Goal: Task Accomplishment & Management: Manage account settings

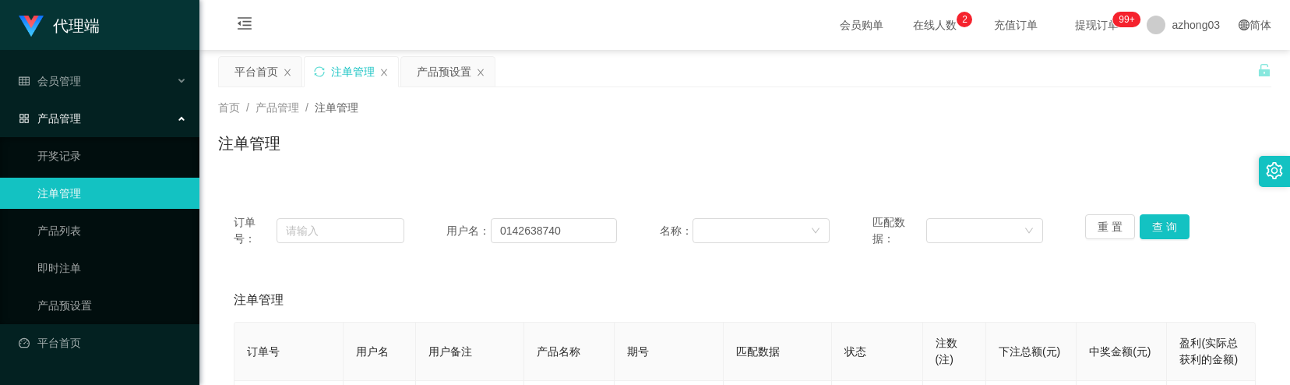
click at [79, 114] on span "产品管理" at bounding box center [50, 118] width 62 height 12
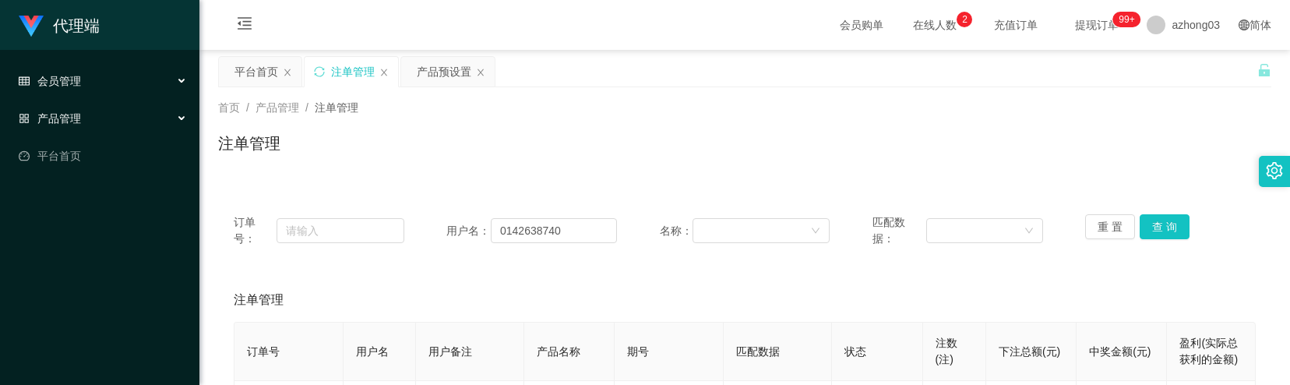
click at [93, 88] on div "会员管理" at bounding box center [99, 80] width 199 height 31
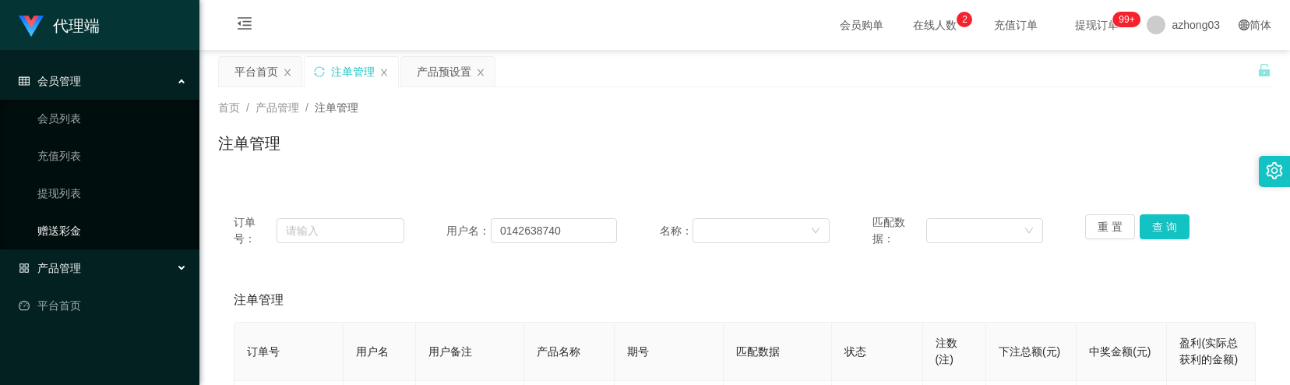
click at [76, 225] on link "赠送彩金" at bounding box center [112, 230] width 150 height 31
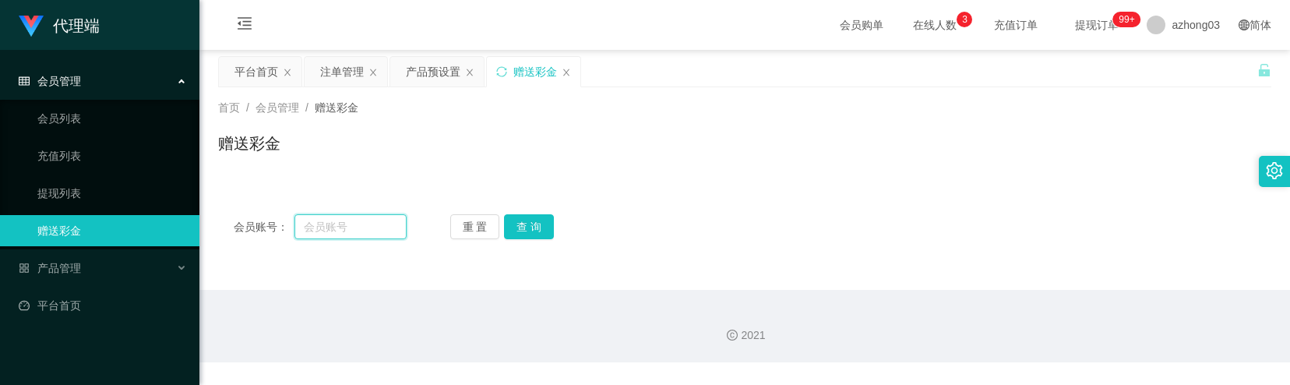
click at [337, 231] on input "text" at bounding box center [350, 226] width 112 height 25
paste input "173679950"
type input "173679950"
click at [524, 235] on button "查 询" at bounding box center [529, 226] width 50 height 25
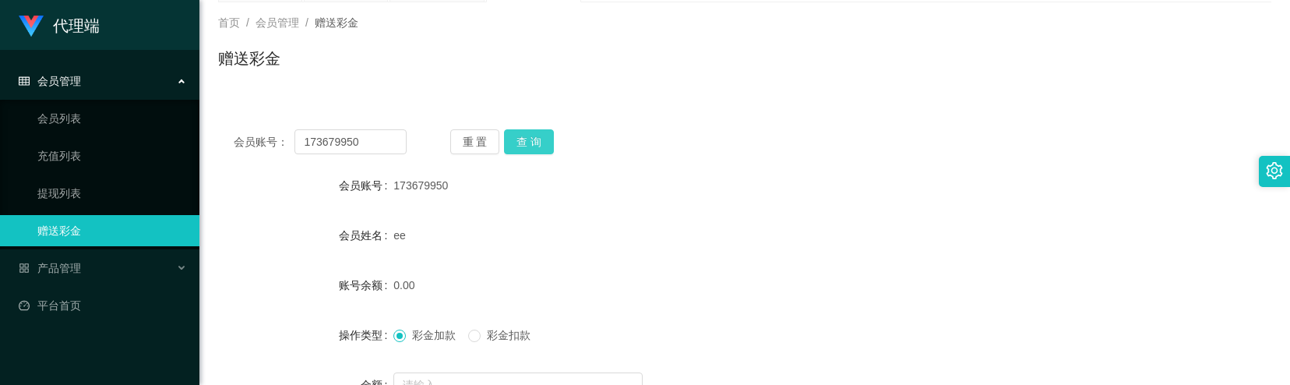
scroll to position [48, 0]
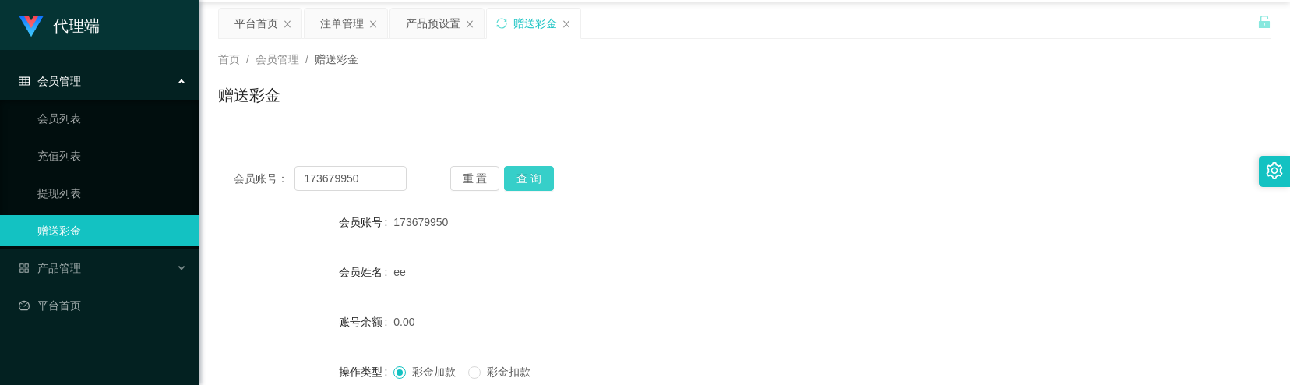
click at [533, 181] on button "查 询" at bounding box center [529, 178] width 50 height 25
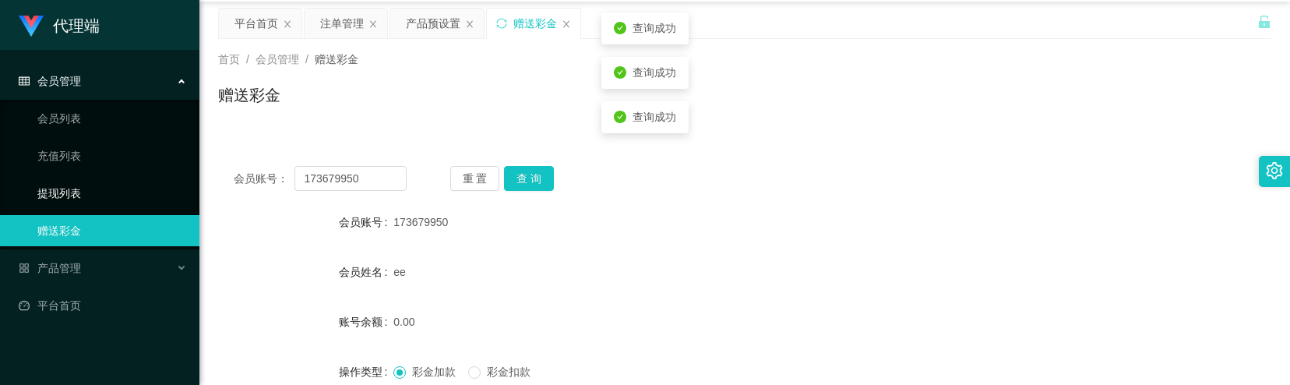
click at [69, 185] on link "提现列表" at bounding box center [112, 193] width 150 height 31
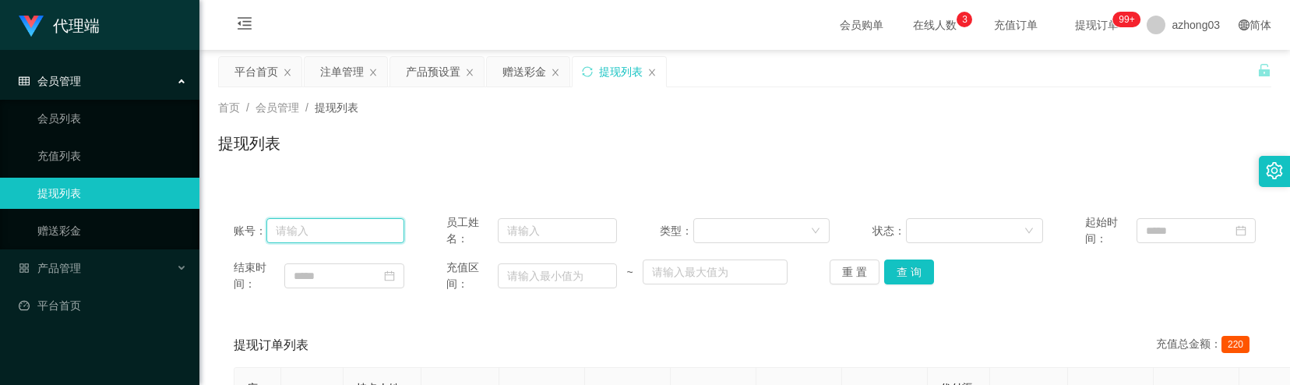
click at [343, 238] on input "text" at bounding box center [334, 230] width 137 height 25
paste input "173679950"
type input "173679950"
click at [908, 271] on button "查 询" at bounding box center [909, 271] width 50 height 25
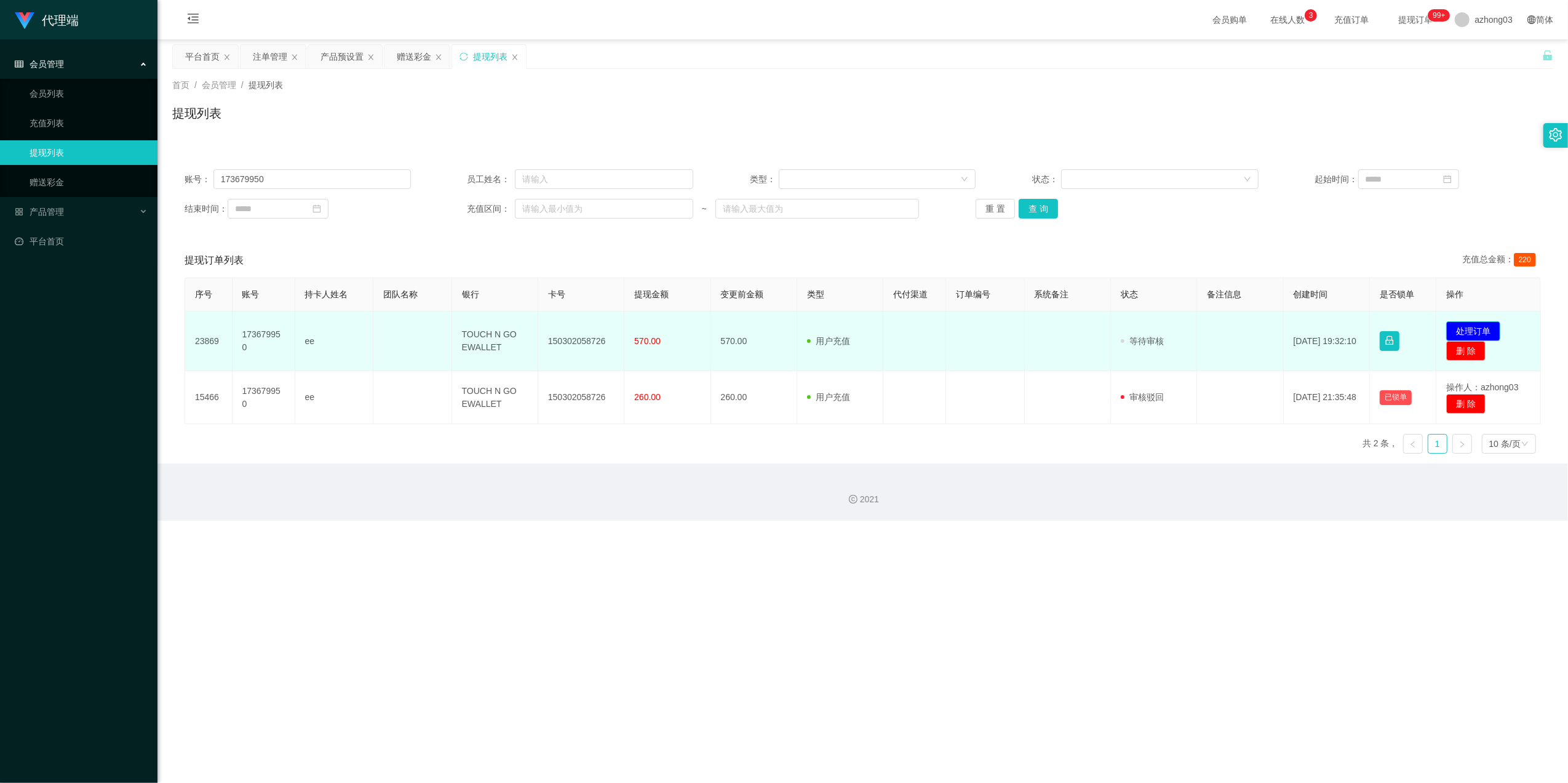
click at [1018, 303] on button "处理订单" at bounding box center [1473, 331] width 55 height 20
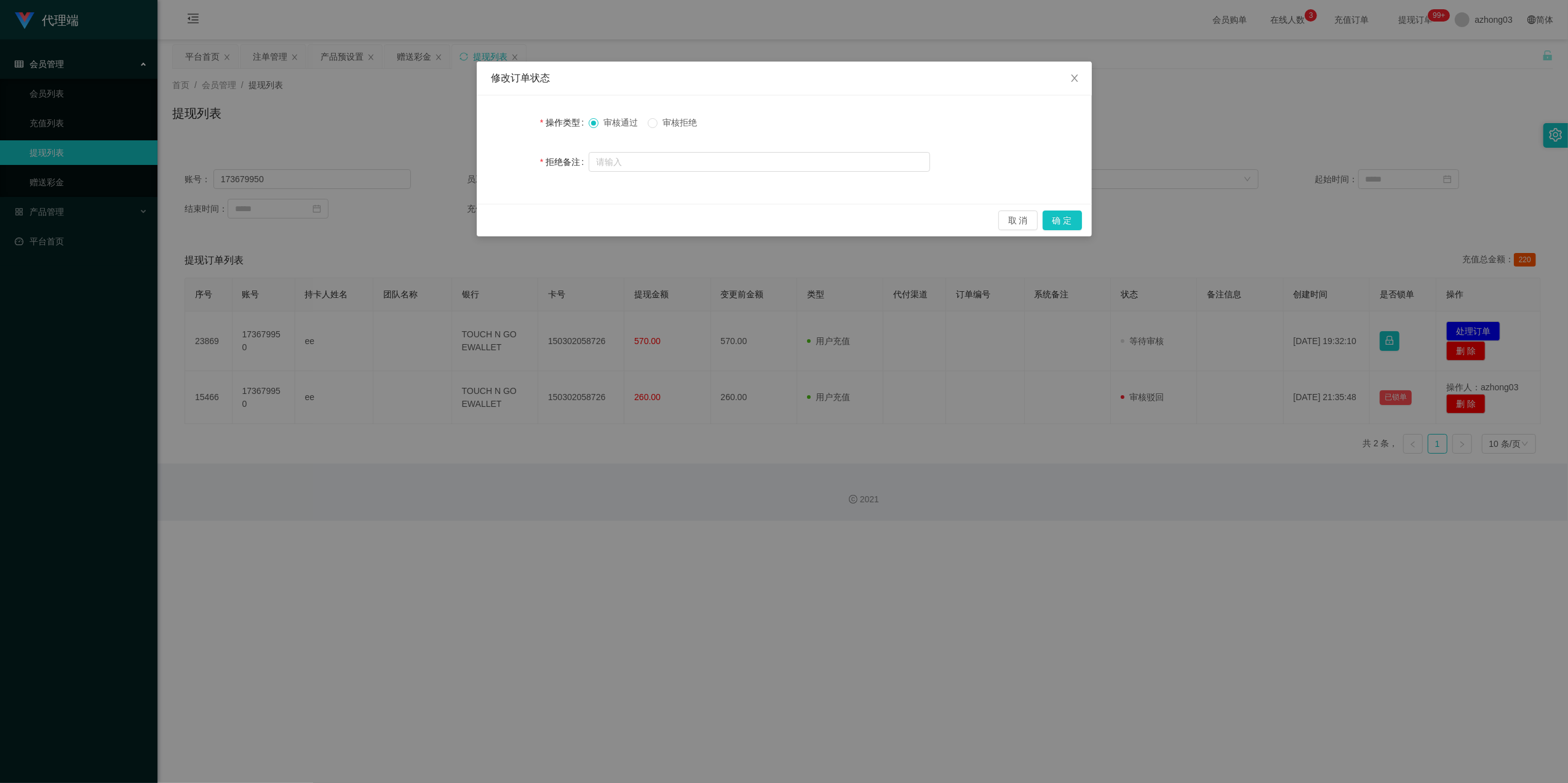
click at [660, 124] on span "审核拒绝" at bounding box center [680, 122] width 44 height 9
click at [1018, 210] on button "确 定" at bounding box center [1062, 220] width 39 height 20
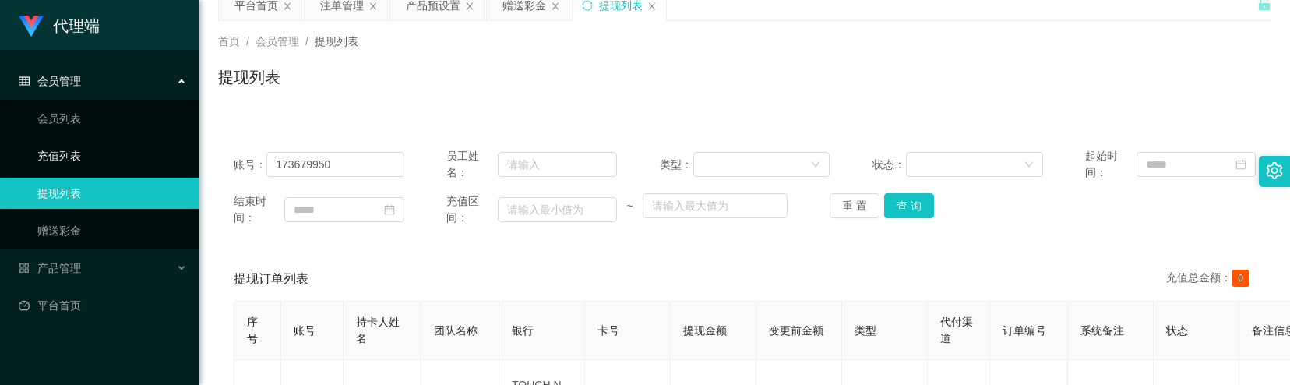
scroll to position [104, 0]
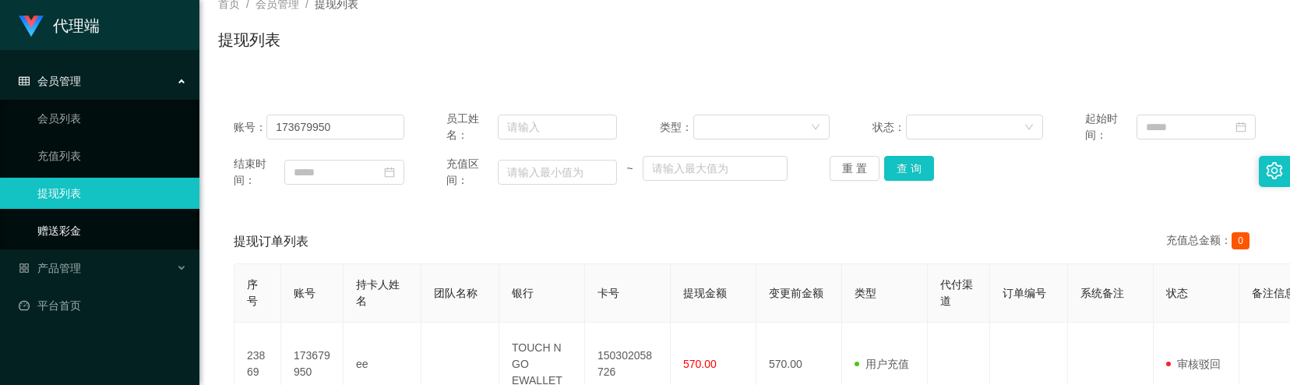
click at [75, 220] on link "赠送彩金" at bounding box center [112, 230] width 150 height 31
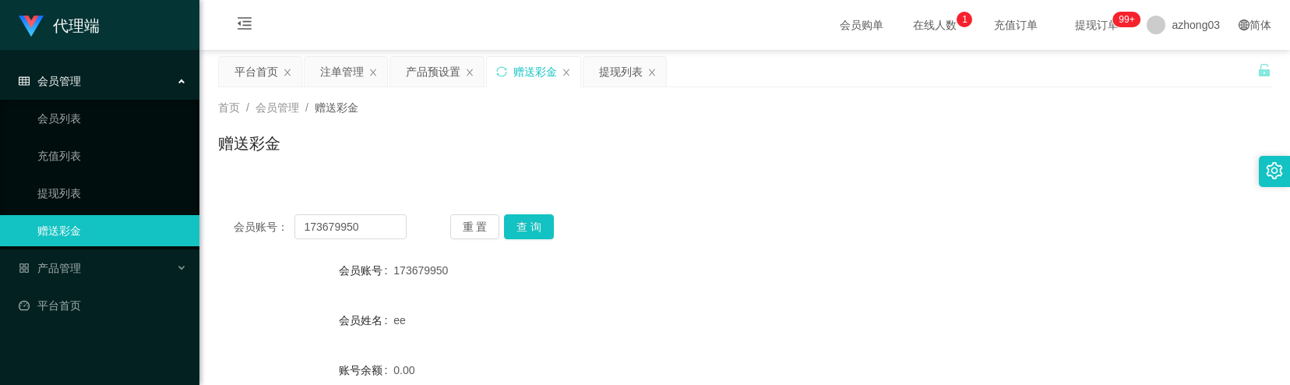
click at [558, 240] on div "会员账号： 173679950 重 置 查 询 会员账号 173679950 会员姓名 ee 账号余额 0.00 操作类型 彩金加款 彩金扣款 金额 确 定" at bounding box center [744, 384] width 1053 height 371
click at [540, 235] on button "查 询" at bounding box center [529, 226] width 50 height 25
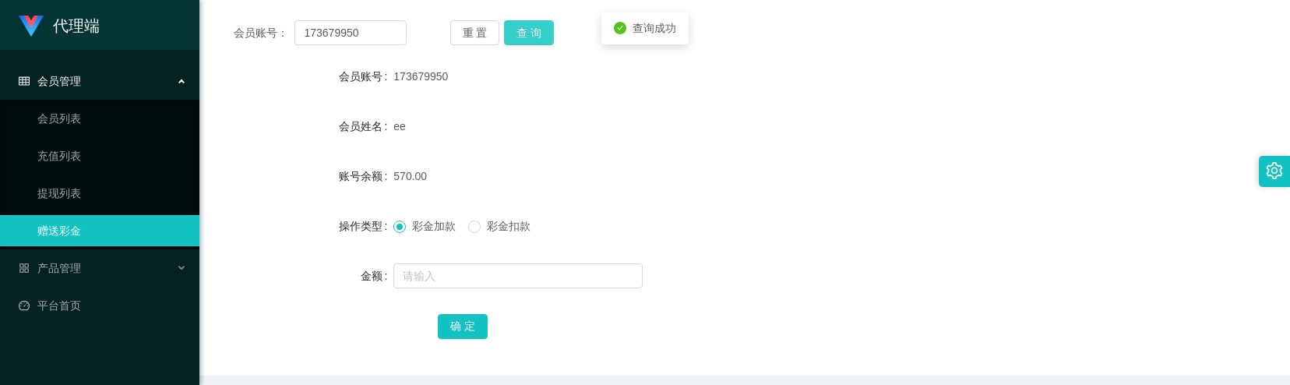
scroll to position [207, 0]
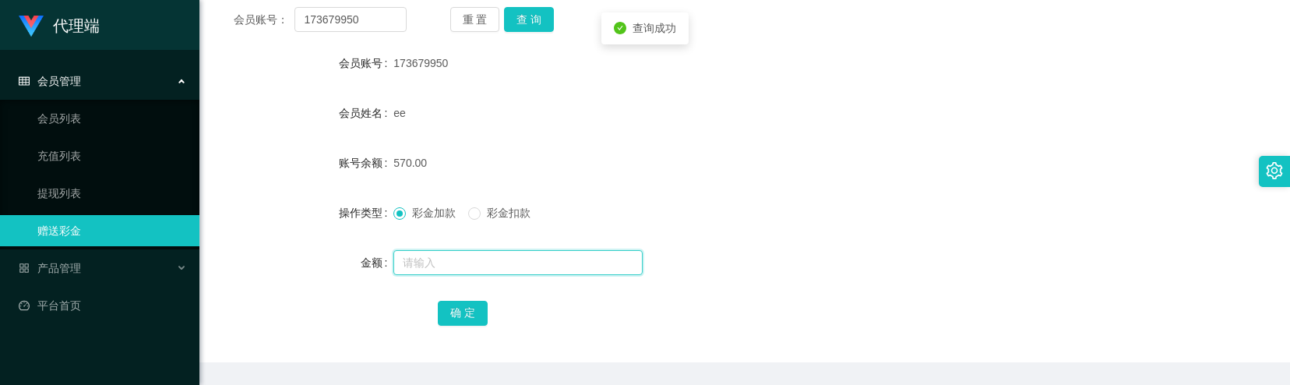
click at [405, 266] on input "text" at bounding box center [517, 262] width 249 height 25
type input "1000"
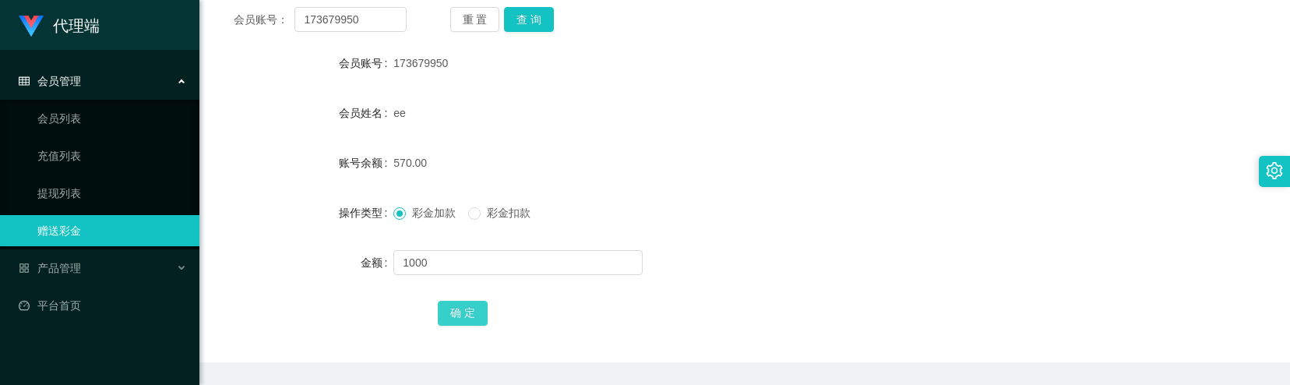
click at [475, 318] on button "确 定" at bounding box center [463, 313] width 50 height 25
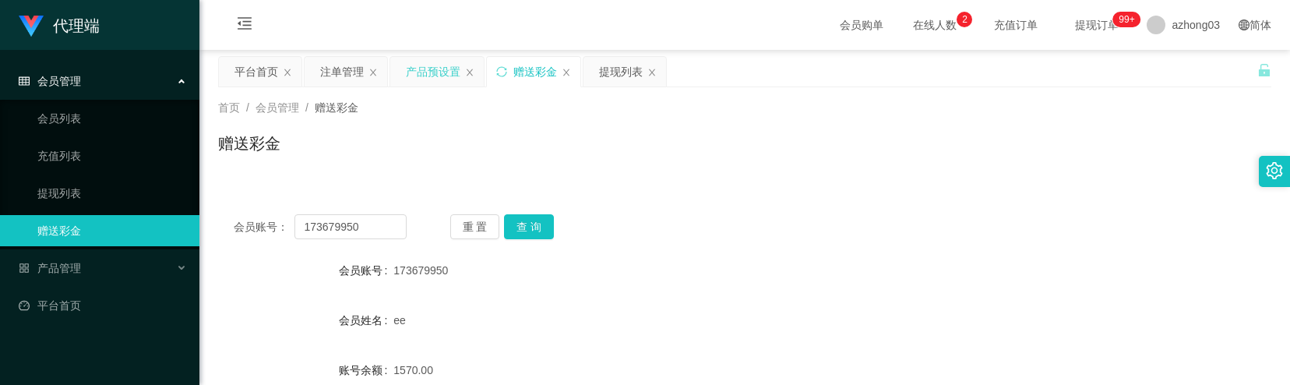
click at [419, 72] on div "产品预设置" at bounding box center [433, 72] width 55 height 30
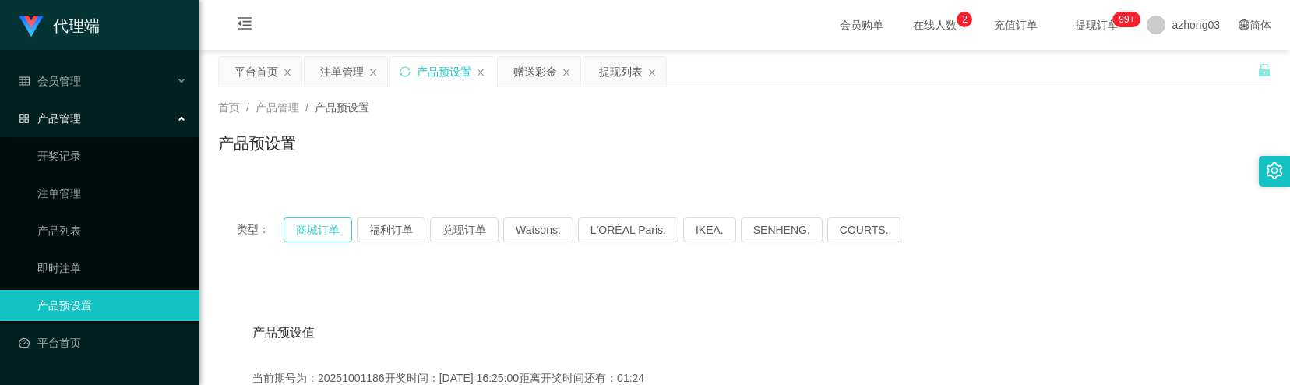
click at [334, 235] on button "商城订单" at bounding box center [317, 229] width 69 height 25
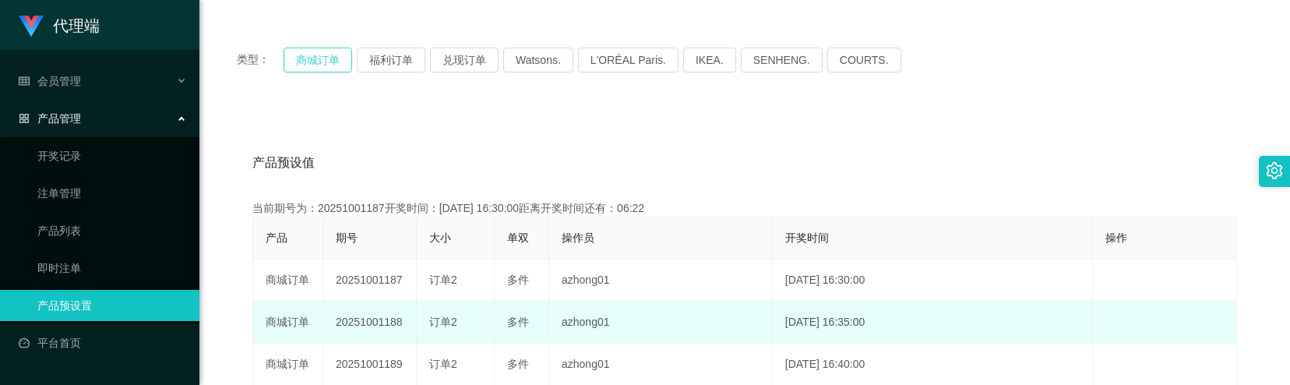
scroll to position [207, 0]
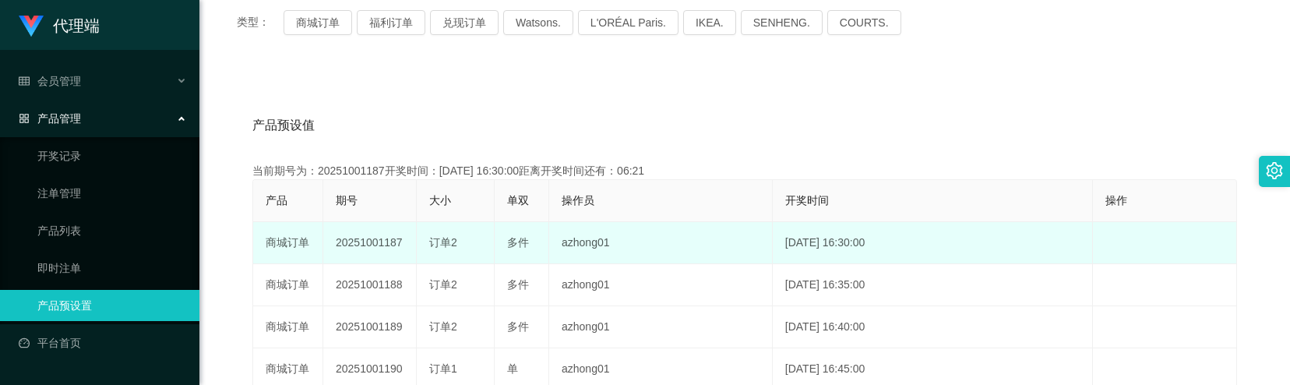
click at [443, 244] on span "订单2" at bounding box center [443, 242] width 28 height 12
drag, startPoint x: 443, startPoint y: 244, endPoint x: 357, endPoint y: 243, distance: 86.5
click at [357, 243] on td "20251001187" at bounding box center [369, 243] width 93 height 42
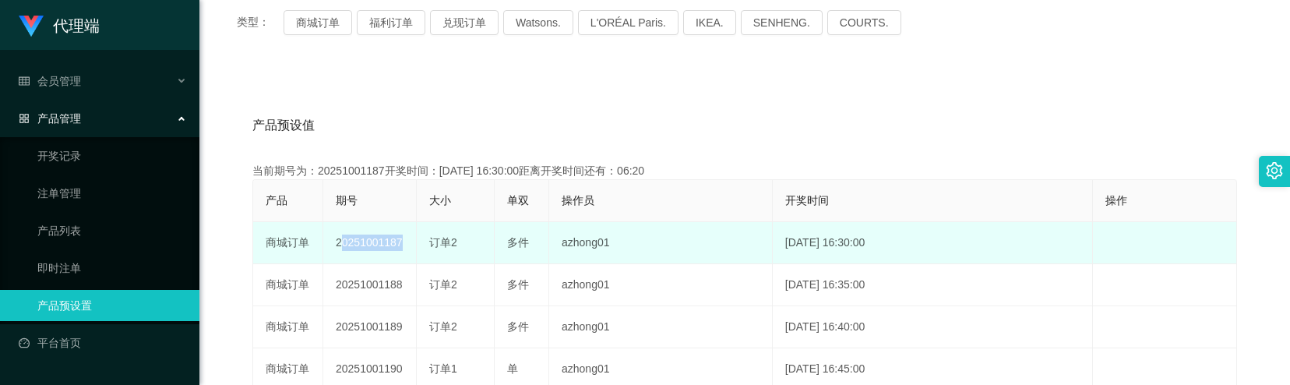
click at [357, 243] on td "20251001187" at bounding box center [369, 243] width 93 height 42
copy td "20251001187"
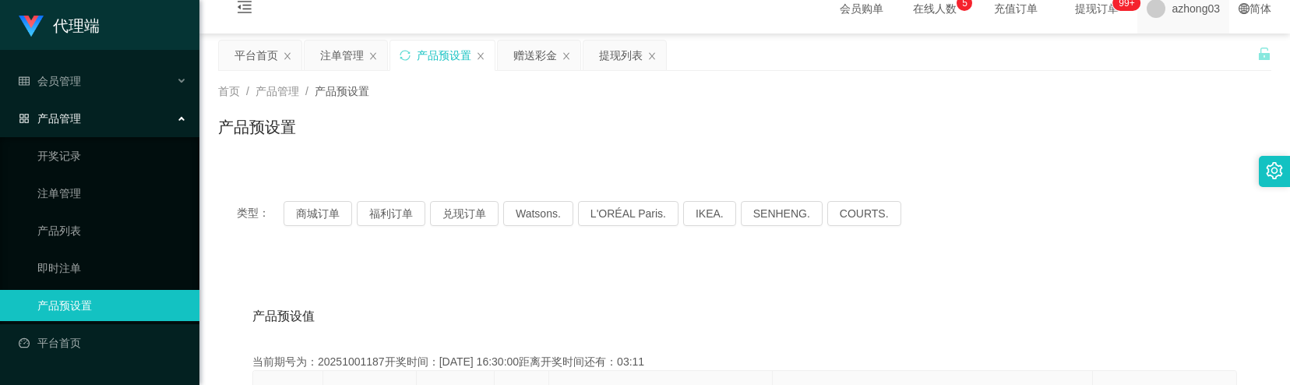
scroll to position [0, 0]
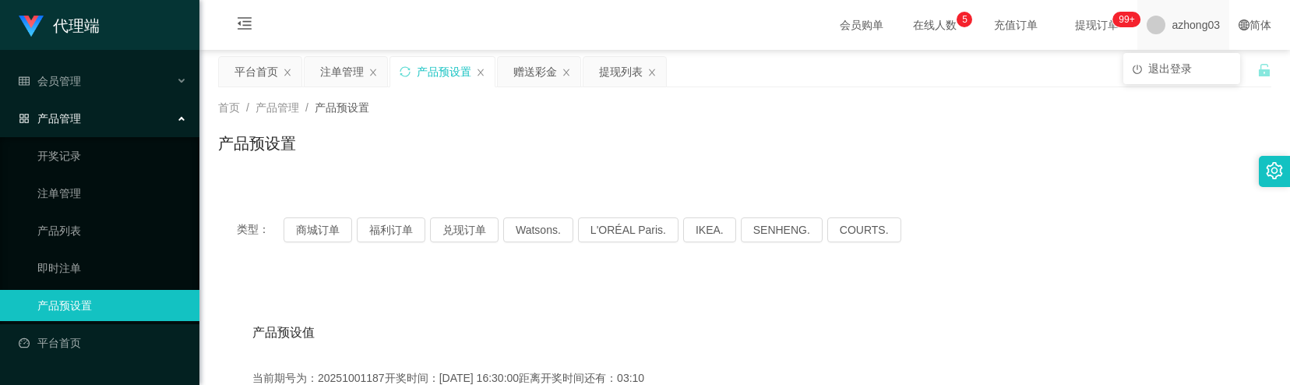
click at [1171, 30] on span "azhong03" at bounding box center [1195, 25] width 48 height 50
click at [1154, 72] on span "退出登录" at bounding box center [1170, 68] width 44 height 12
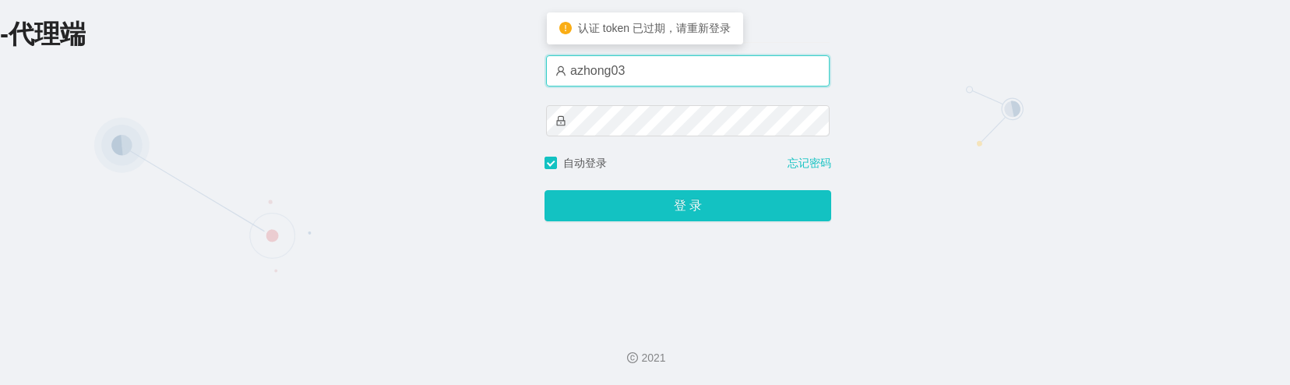
click at [630, 78] on input "azhong03" at bounding box center [687, 70] width 283 height 31
type input "xiaowei01"
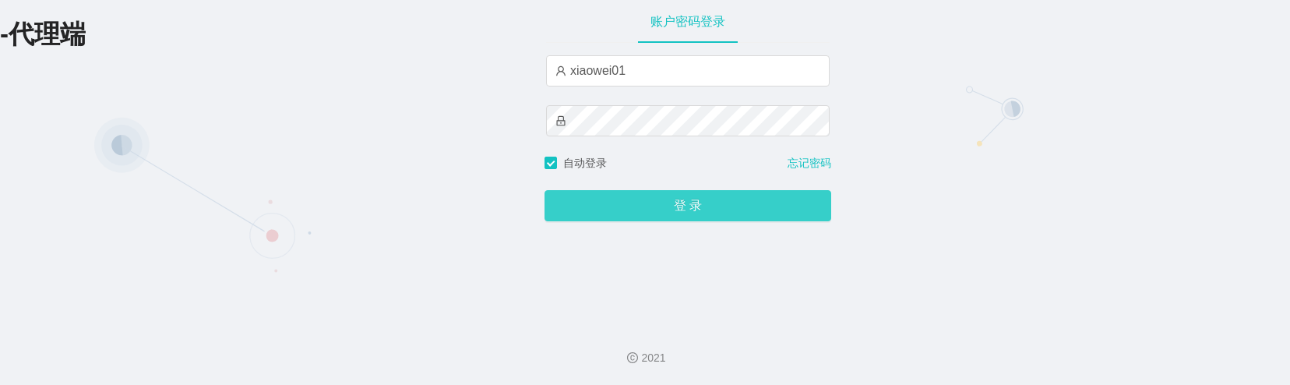
click at [598, 209] on button "登 录" at bounding box center [687, 205] width 287 height 31
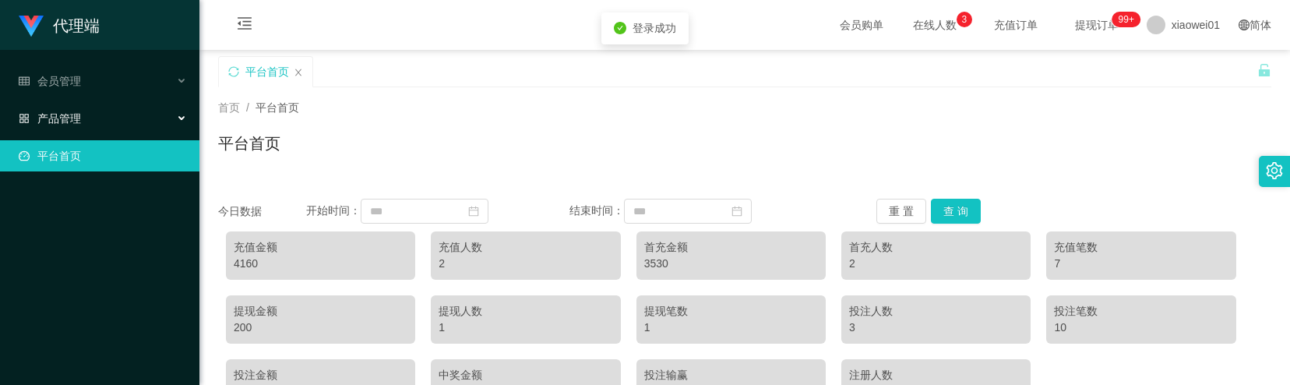
click at [83, 103] on div "产品管理" at bounding box center [99, 118] width 199 height 31
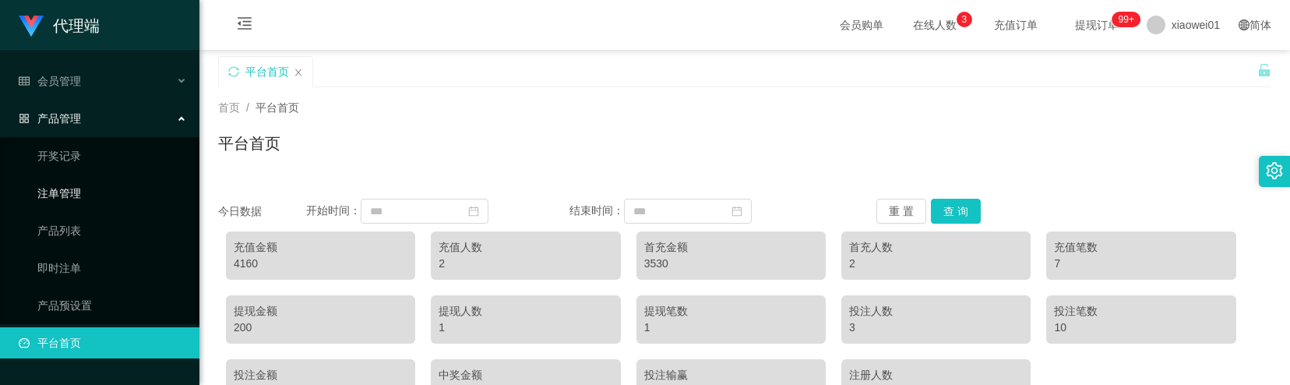
click at [75, 190] on link "注单管理" at bounding box center [112, 193] width 150 height 31
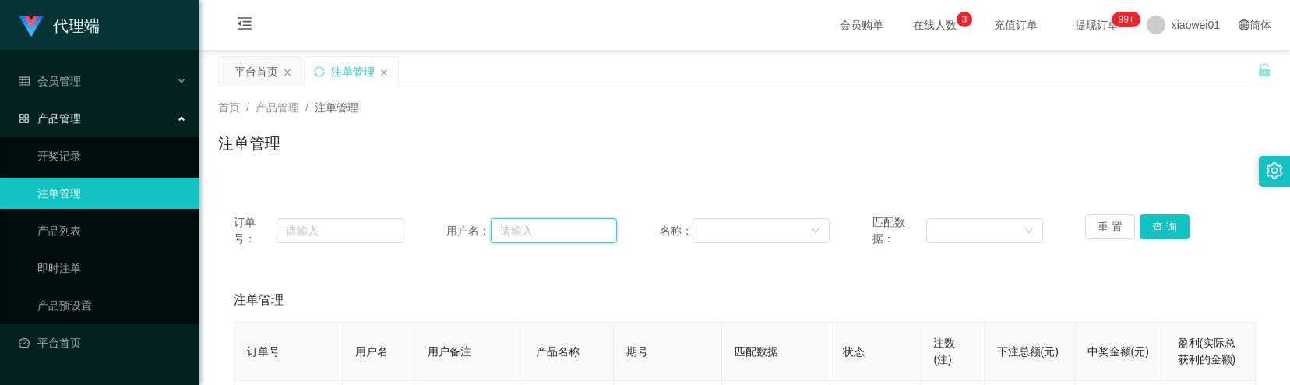
click at [528, 223] on input "text" at bounding box center [554, 230] width 126 height 25
paste input "Mati"
type input "Mati"
click at [1162, 231] on button "查 询" at bounding box center [1164, 226] width 50 height 25
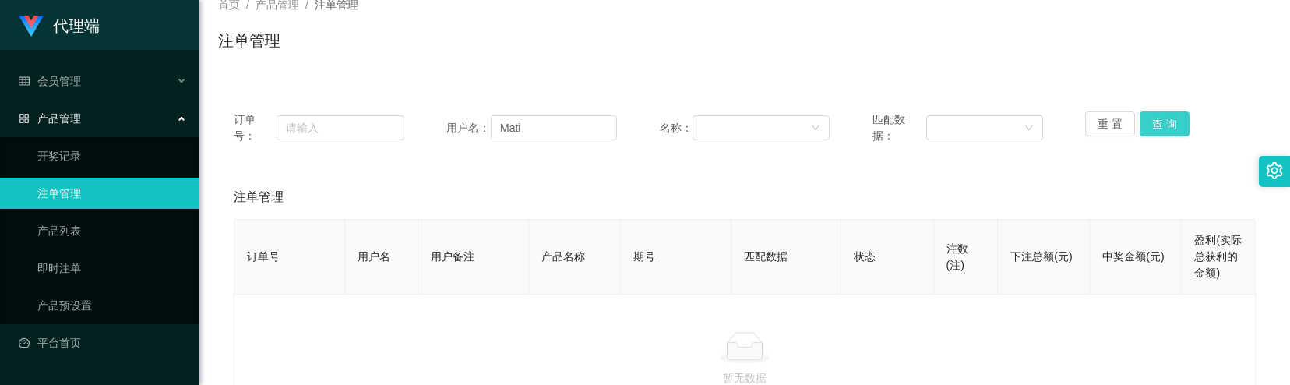
scroll to position [104, 0]
click at [1156, 131] on button "查 询" at bounding box center [1164, 123] width 50 height 25
click at [1156, 131] on button "查 询" at bounding box center [1172, 123] width 67 height 25
click at [1156, 131] on div "重 置 查 询" at bounding box center [1170, 127] width 171 height 33
click at [1156, 131] on button "查 询" at bounding box center [1164, 123] width 50 height 25
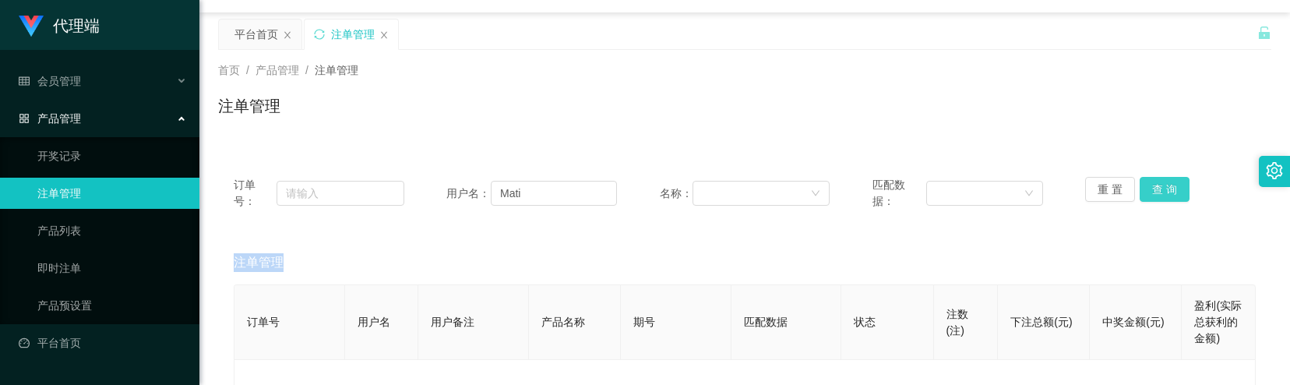
scroll to position [0, 0]
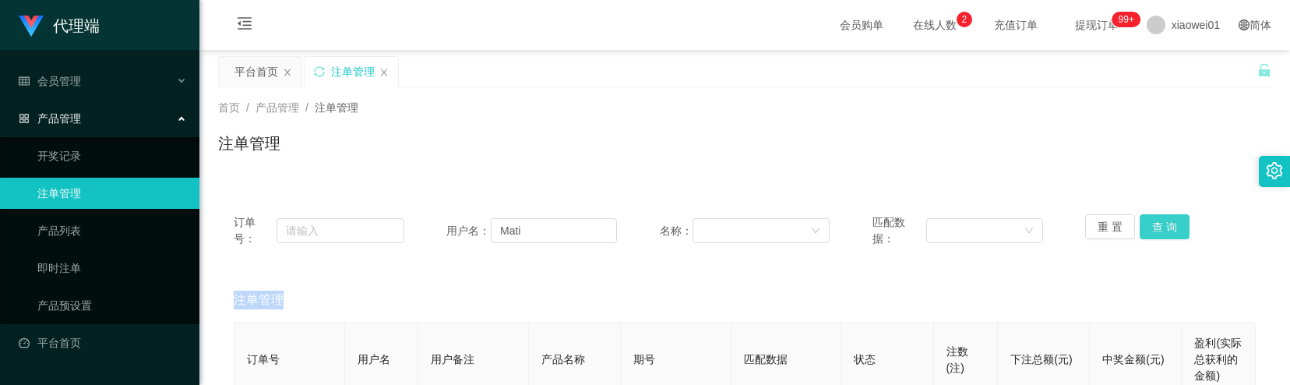
click at [1148, 221] on button "查 询" at bounding box center [1164, 226] width 50 height 25
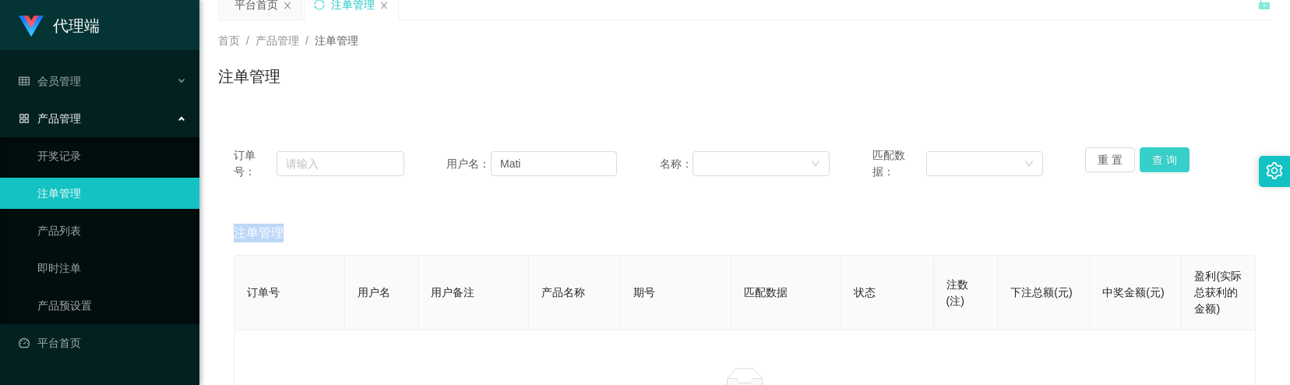
scroll to position [104, 0]
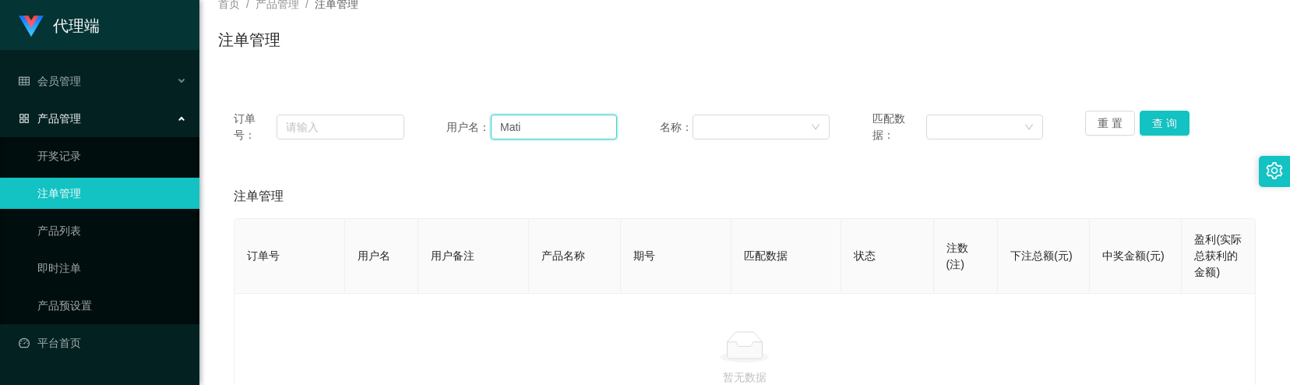
drag, startPoint x: 531, startPoint y: 129, endPoint x: 490, endPoint y: 128, distance: 41.3
click at [491, 128] on input "Mati" at bounding box center [554, 126] width 126 height 25
click at [69, 116] on span "产品管理" at bounding box center [50, 118] width 62 height 12
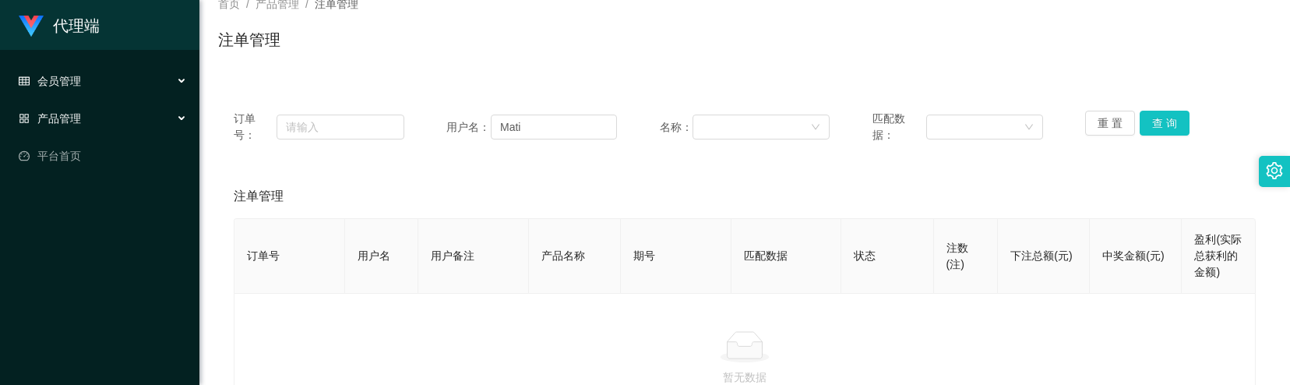
click at [79, 93] on div "会员管理" at bounding box center [99, 80] width 199 height 31
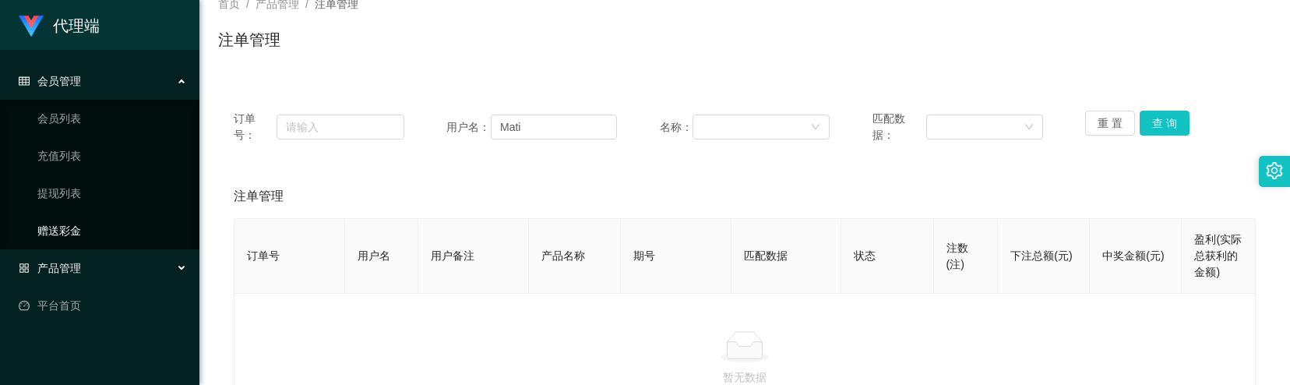
click at [72, 224] on link "赠送彩金" at bounding box center [112, 230] width 150 height 31
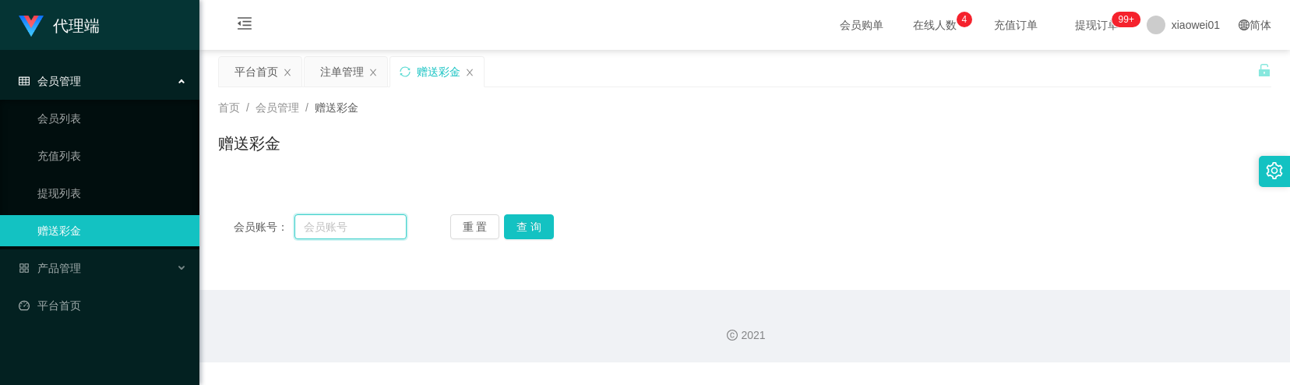
click at [312, 232] on input "text" at bounding box center [350, 226] width 112 height 25
paste input "Mati"
type input "Mati"
click at [551, 229] on button "查 询" at bounding box center [529, 226] width 50 height 25
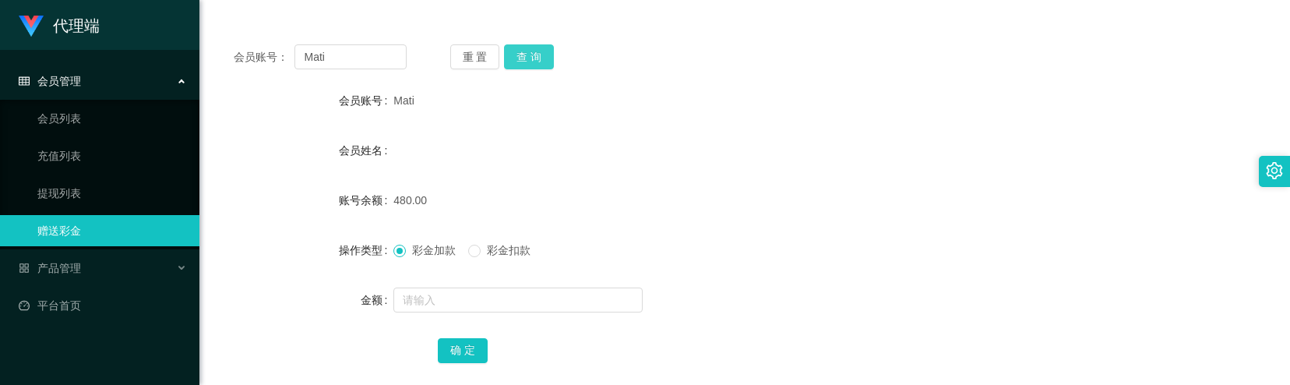
scroll to position [207, 0]
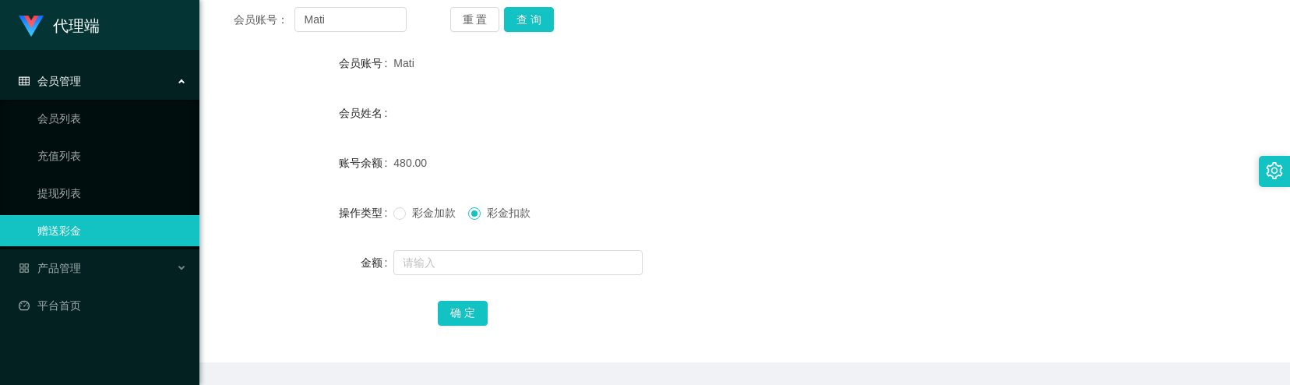
click at [453, 280] on form "会员账号 Mati 会员姓名 账号余额 480.00 操作类型 彩金加款 彩金扣款 金额 确 定" at bounding box center [744, 188] width 1053 height 280
click at [502, 262] on input "text" at bounding box center [517, 262] width 249 height 25
type input "90"
click at [441, 299] on div "确 定" at bounding box center [745, 312] width 614 height 31
click at [447, 309] on button "确 定" at bounding box center [463, 313] width 50 height 25
